Goal: Browse casually

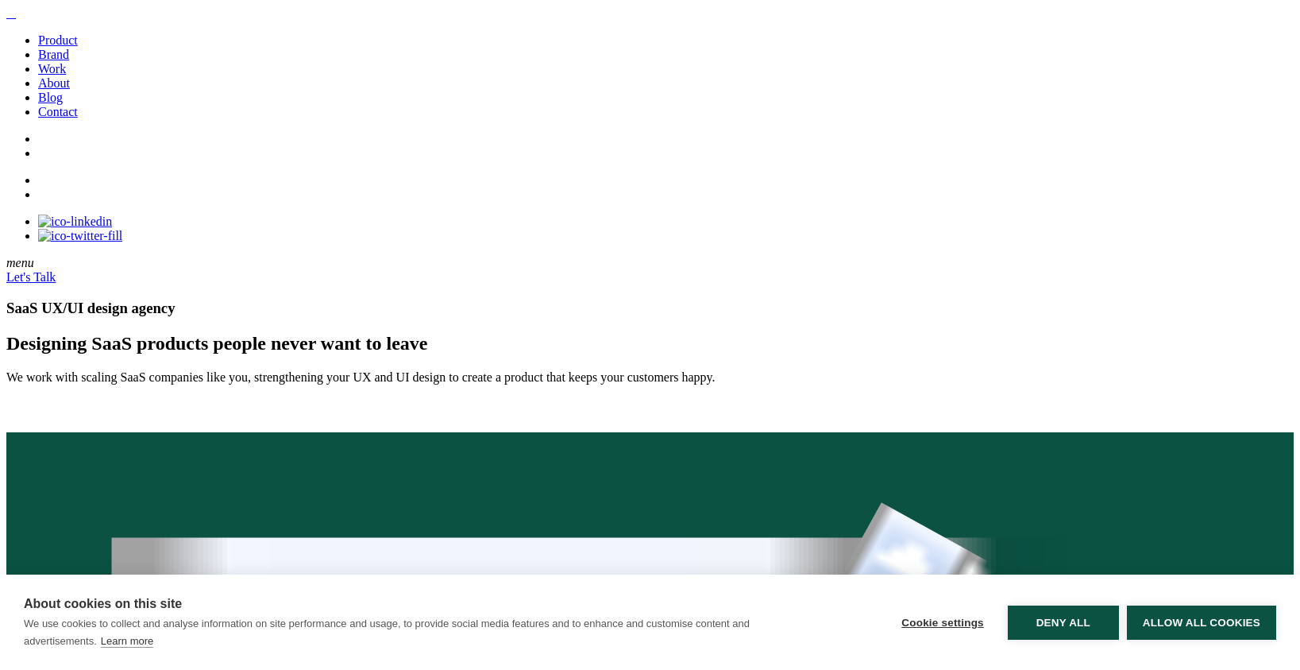
click at [66, 75] on link "Work" at bounding box center [52, 69] width 28 height 14
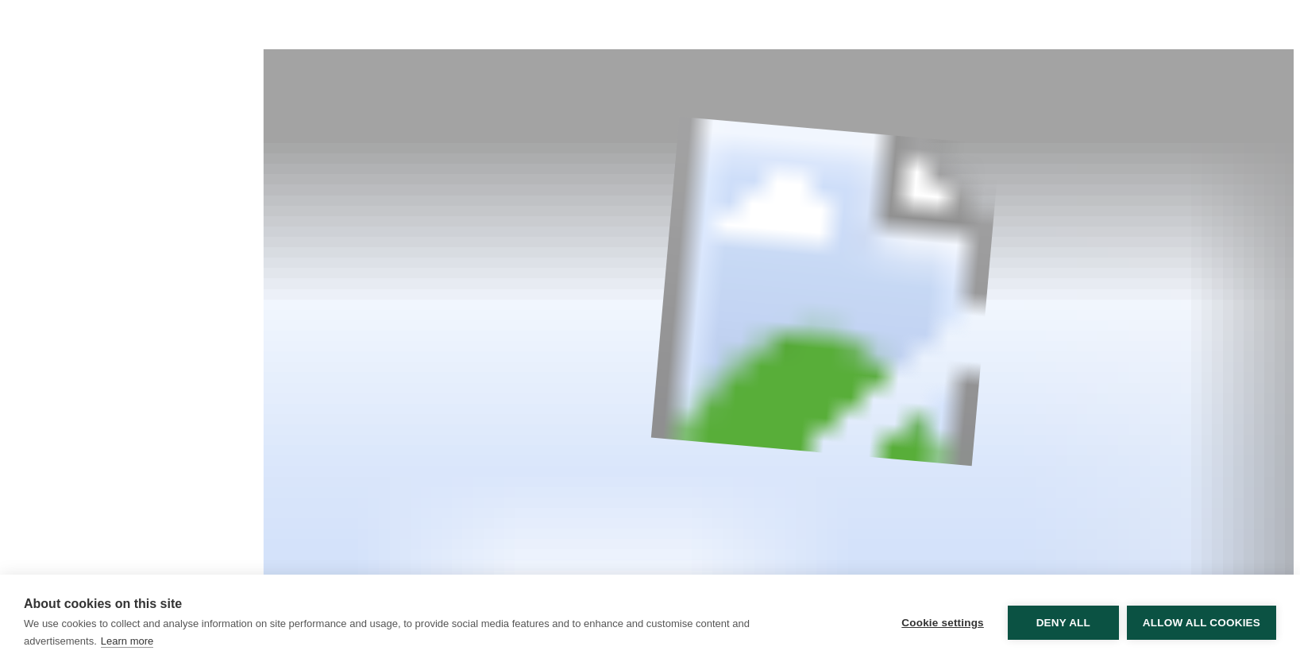
scroll to position [585, 0]
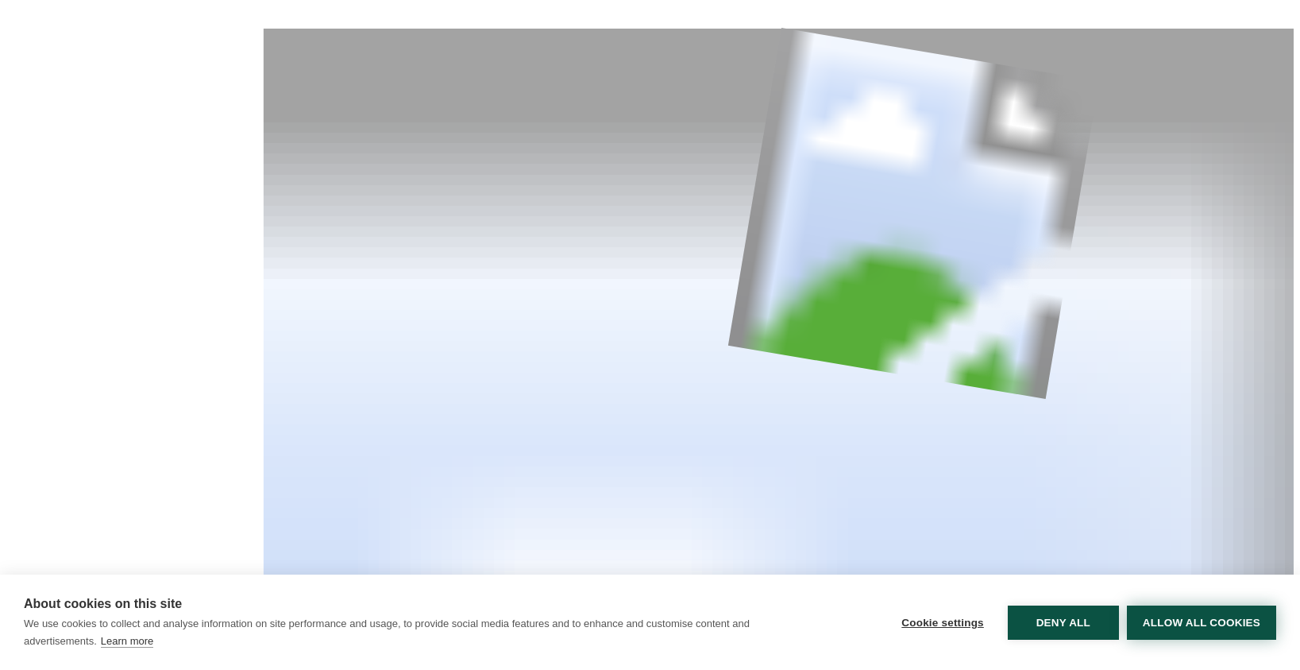
click at [1167, 626] on button "Allow all cookies" at bounding box center [1201, 622] width 149 height 34
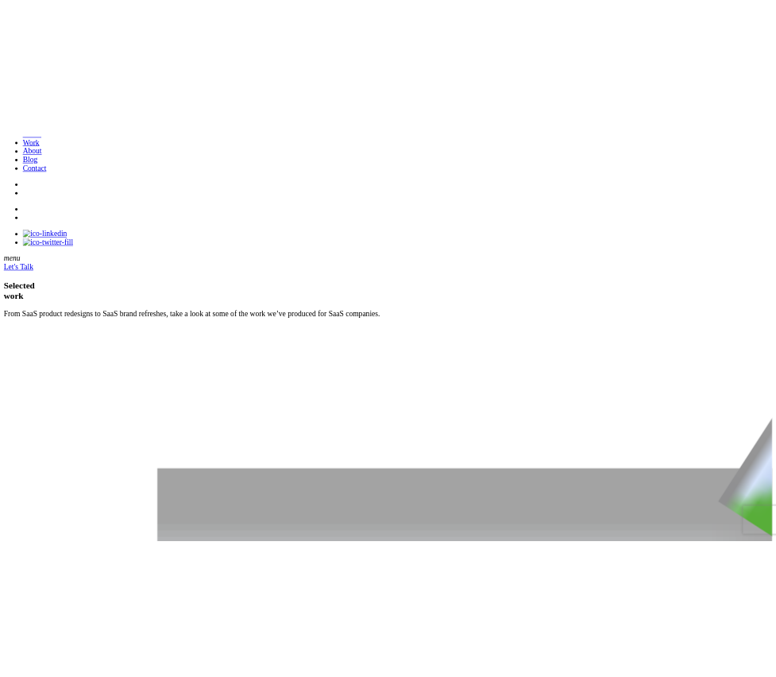
scroll to position [0, 0]
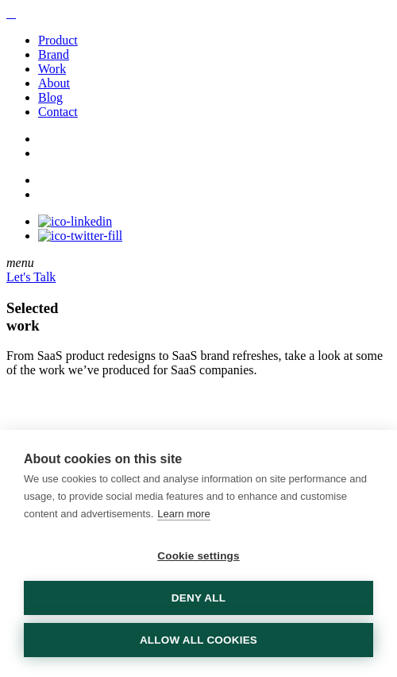
click at [179, 646] on button "Allow all cookies" at bounding box center [198, 640] width 349 height 34
